Goal: Find specific page/section: Find specific page/section

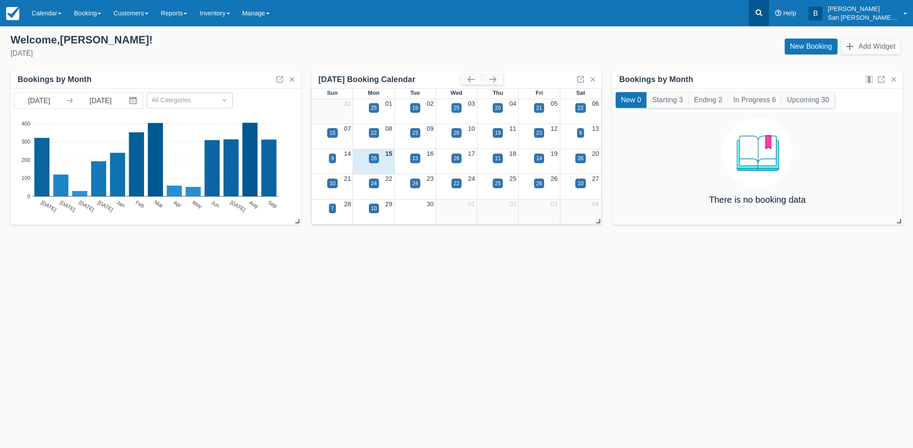
click at [761, 11] on icon at bounding box center [759, 12] width 9 height 9
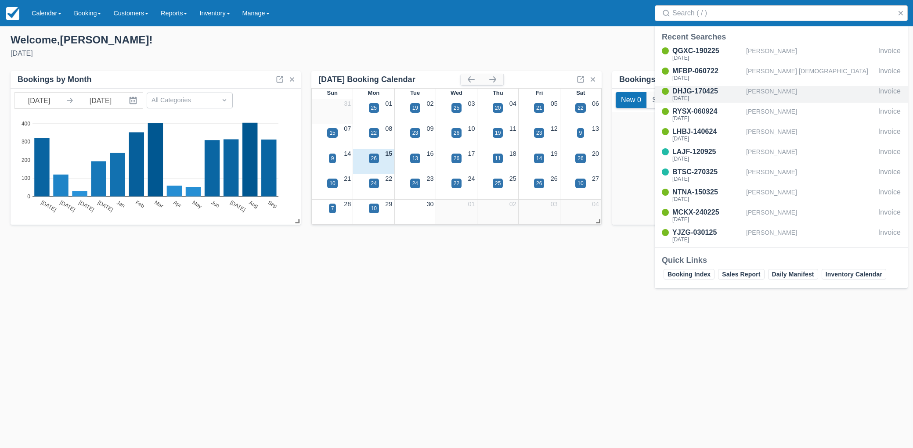
click at [771, 90] on div "[PERSON_NAME]" at bounding box center [810, 94] width 129 height 17
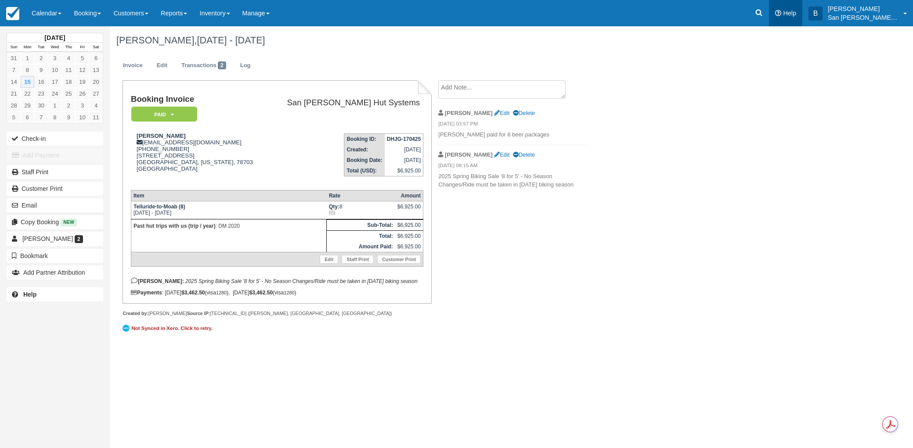
click at [775, 13] on link "Help" at bounding box center [785, 13] width 33 height 26
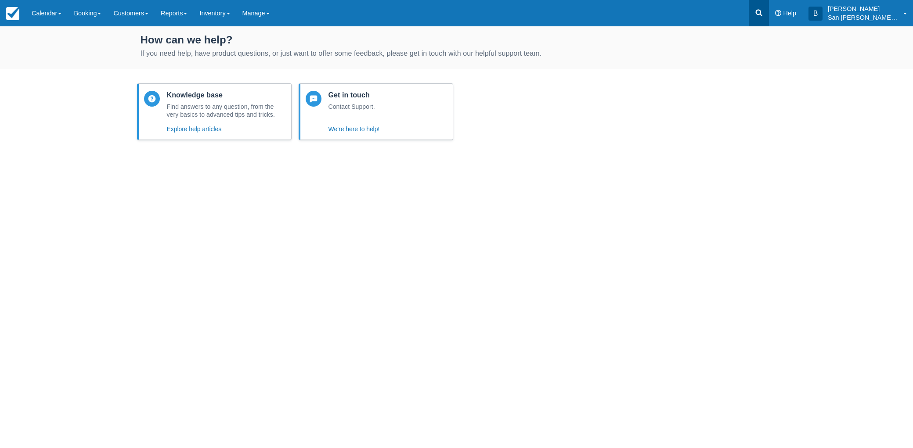
click at [762, 14] on icon at bounding box center [759, 13] width 7 height 7
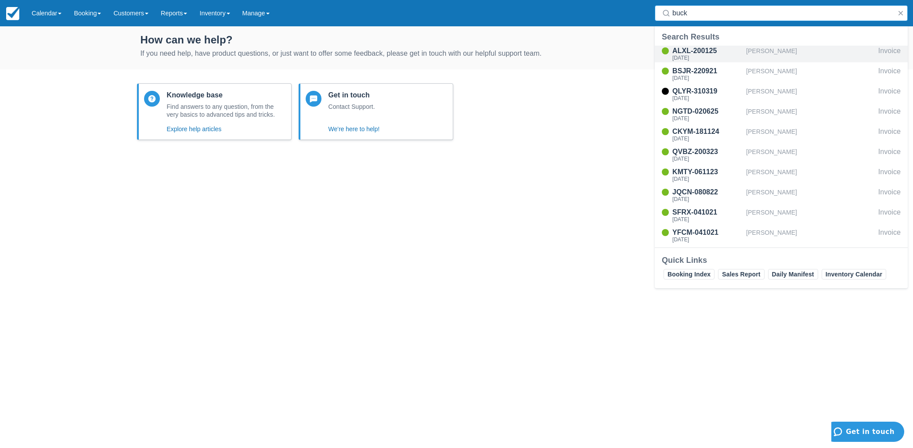
type input "buck"
click at [703, 56] on div "Fri Sep 12 2025" at bounding box center [707, 57] width 70 height 5
